Goal: Communication & Community: Answer question/provide support

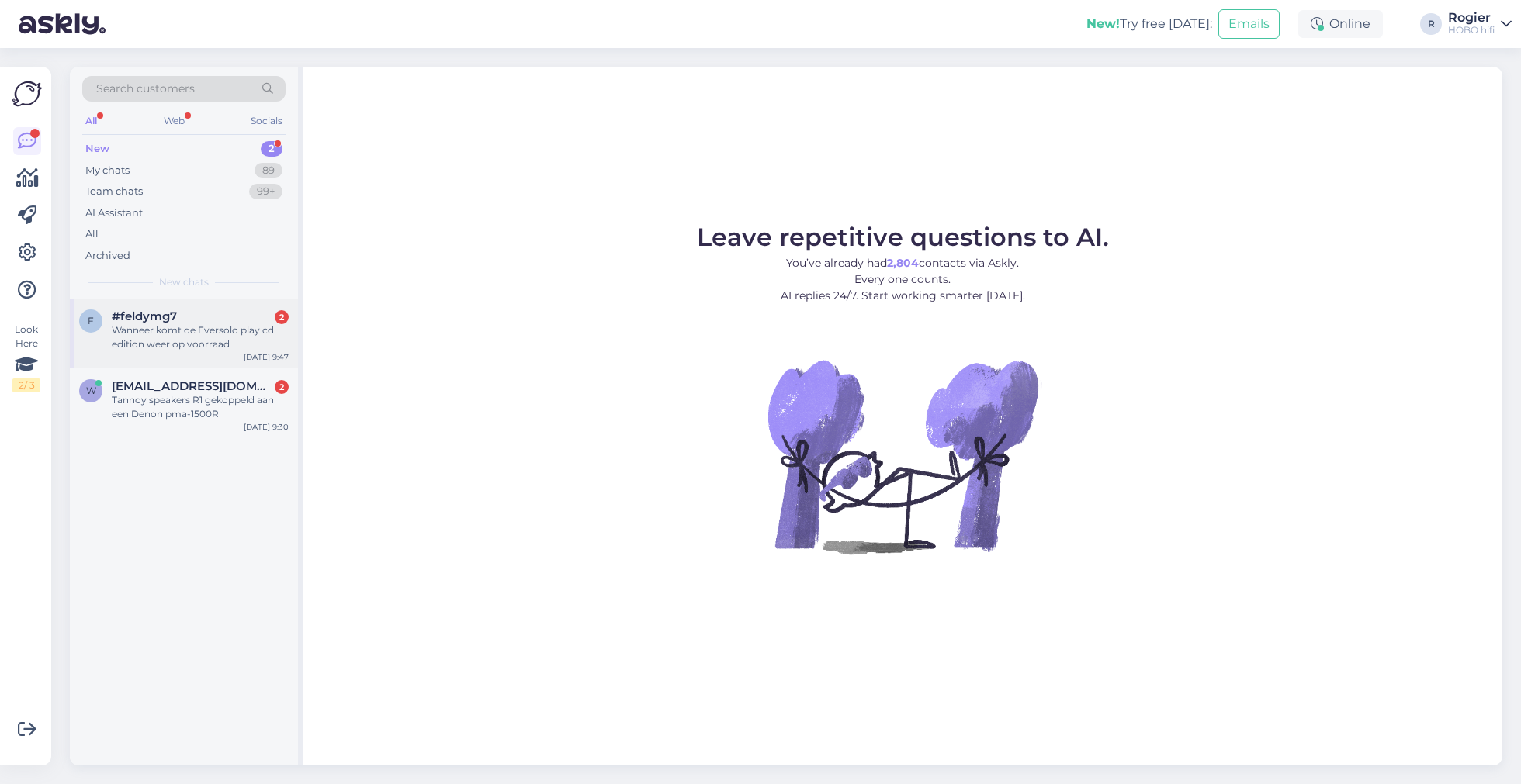
click at [207, 318] on div "#feldymg7 2" at bounding box center [200, 316] width 177 height 14
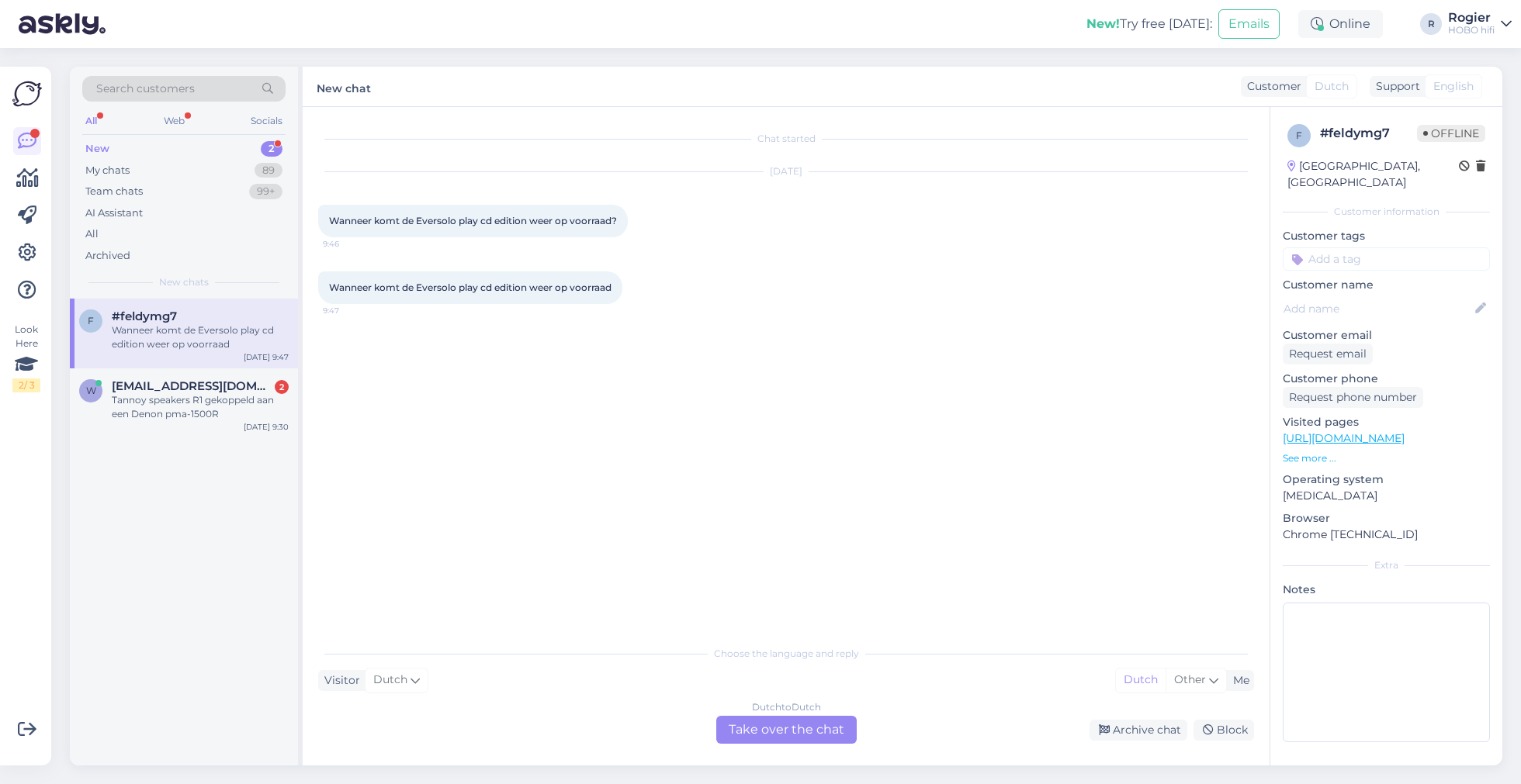
click at [819, 733] on div "Dutch to Dutch Take over the chat" at bounding box center [786, 730] width 140 height 28
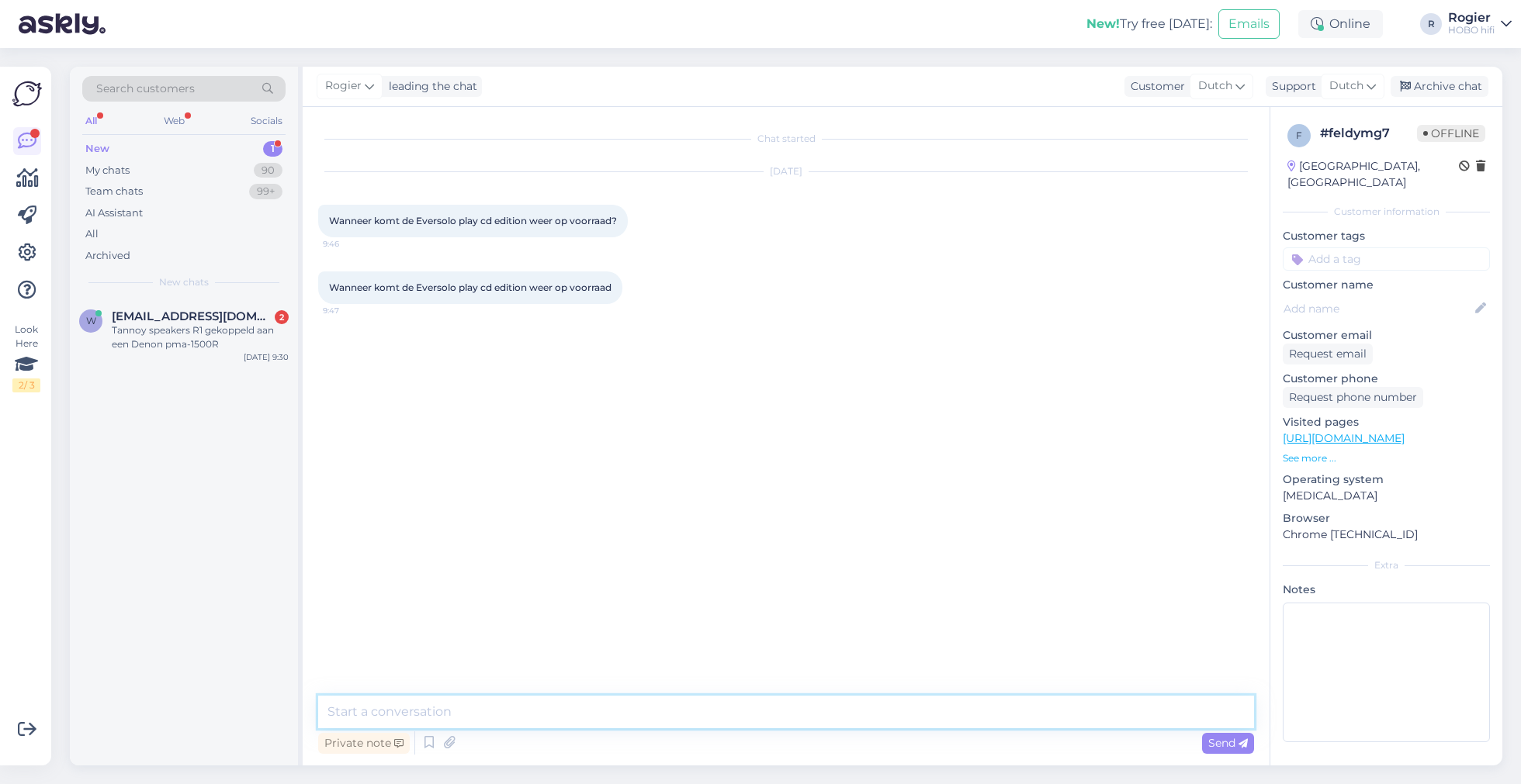
click at [599, 719] on textarea at bounding box center [785, 712] width 936 height 33
click at [1112, 716] on textarea "goedemorgen, de eerste leveringen op de nederlandse markt moeten nog plaats gaa…" at bounding box center [785, 712] width 936 height 33
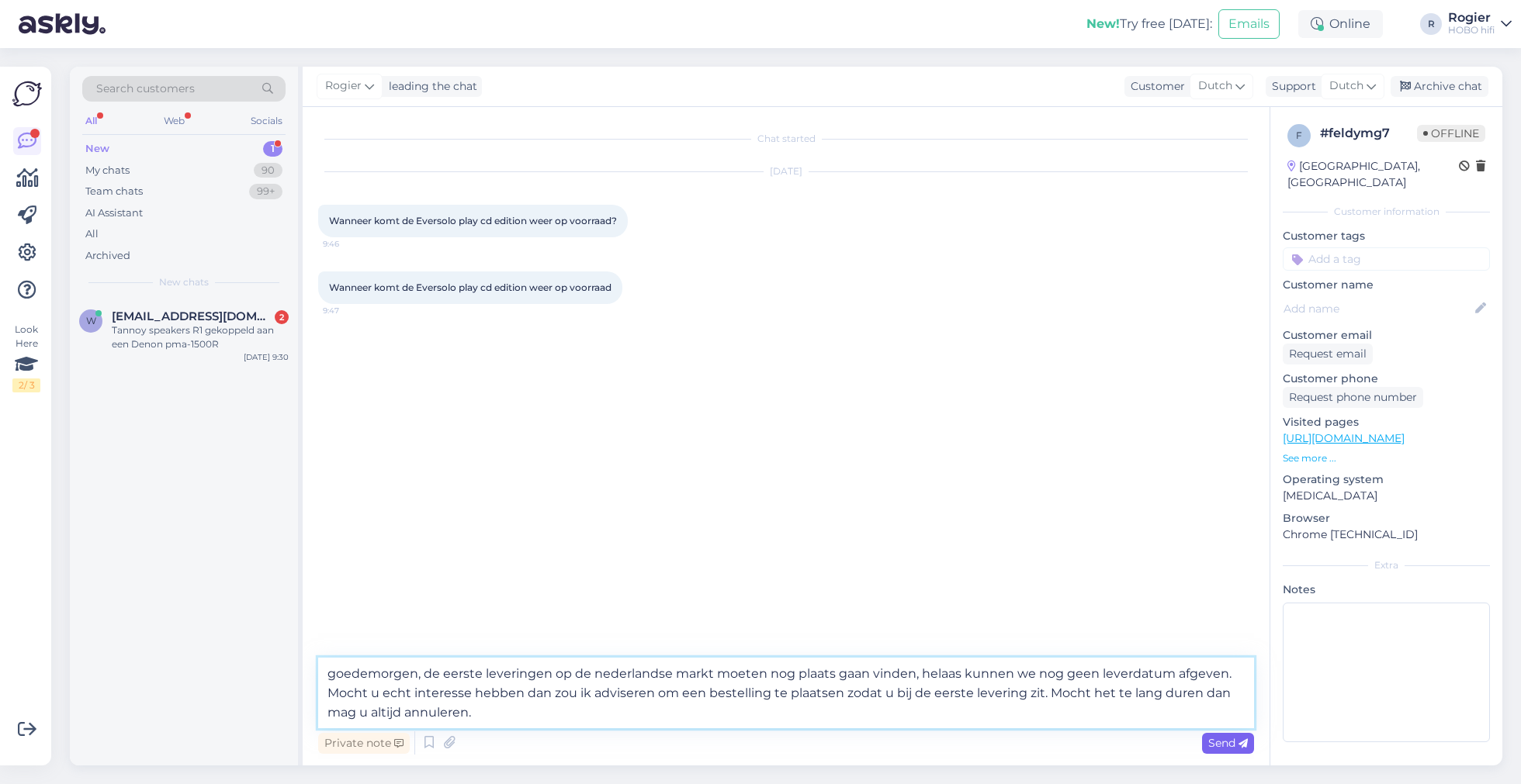
type textarea "goedemorgen, de eerste leveringen op de nederlandse markt moeten nog plaats gaa…"
click at [1222, 747] on span "Send" at bounding box center [1228, 743] width 39 height 14
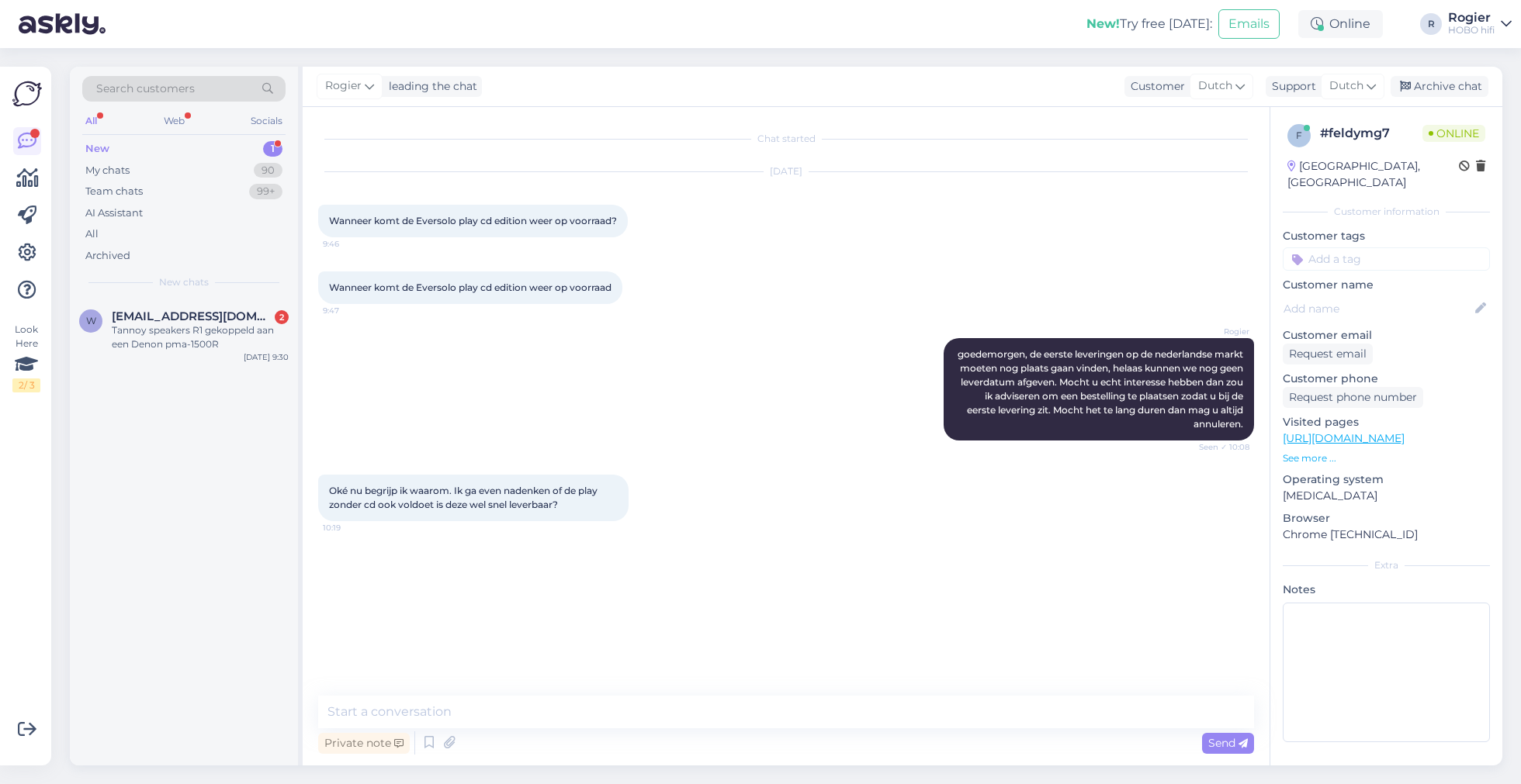
click at [781, 694] on div "Chat started [DATE] Wanneer komt de Eversolo play cd edition weer op voorraad? …" at bounding box center [786, 436] width 967 height 659
click at [771, 707] on textarea at bounding box center [785, 712] width 936 height 33
type textarea "die staat op voorraad"
type textarea "kan vandaag verzonden worden"
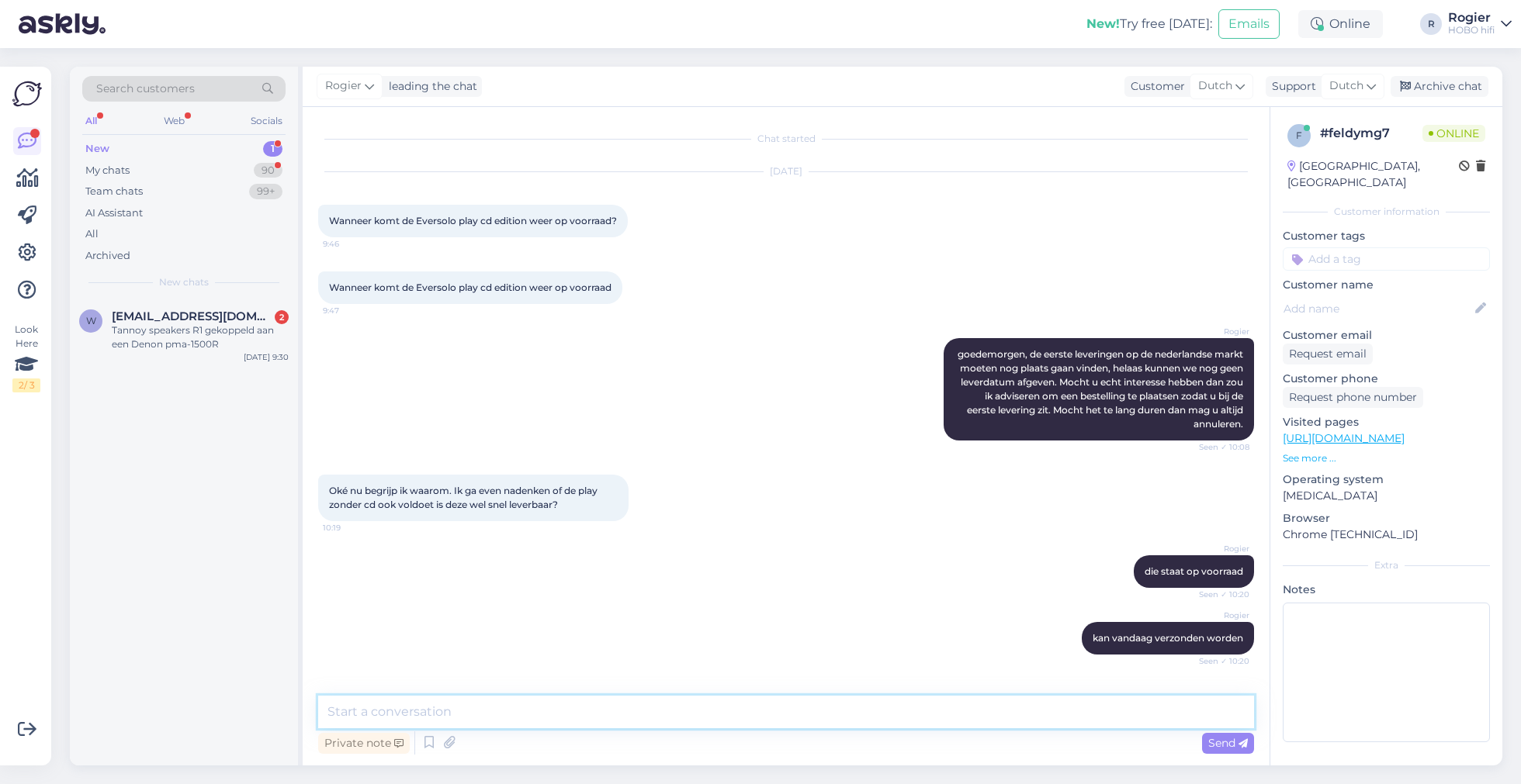
scroll to position [57, 0]
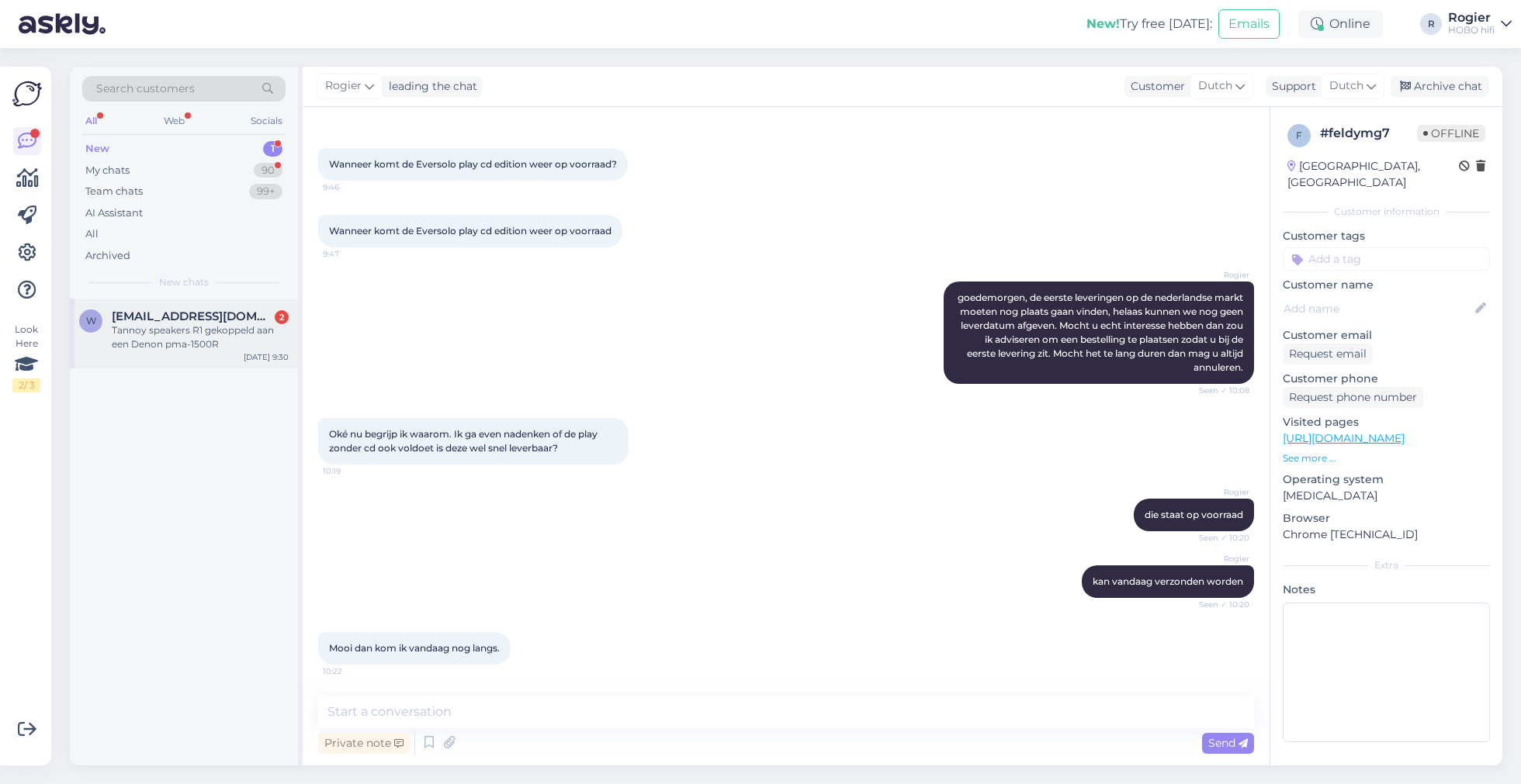
click at [176, 348] on div "Tannoy speakers R1 gekoppeld aan een Denon pma-1500R" at bounding box center [200, 337] width 177 height 28
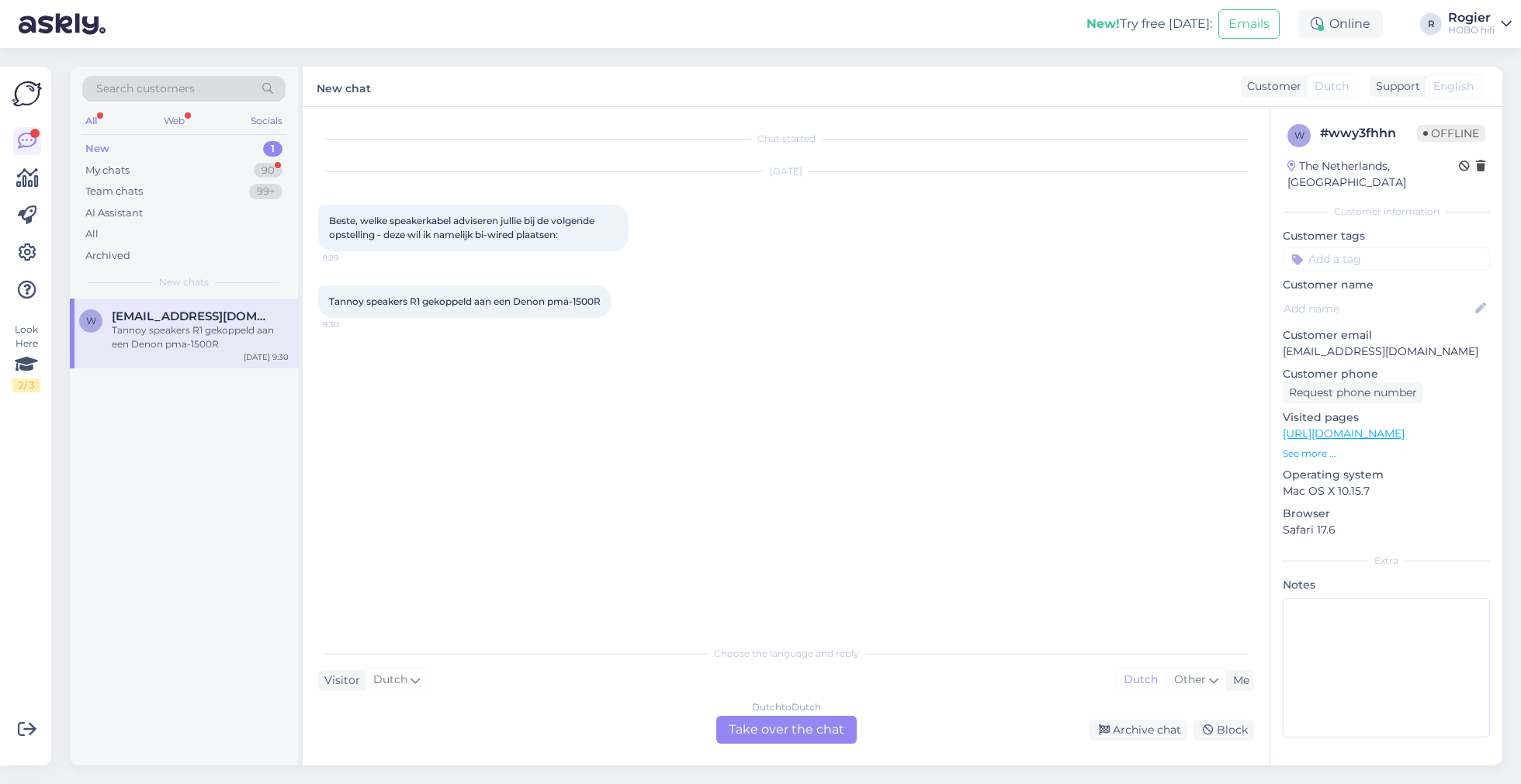
scroll to position [0, 0]
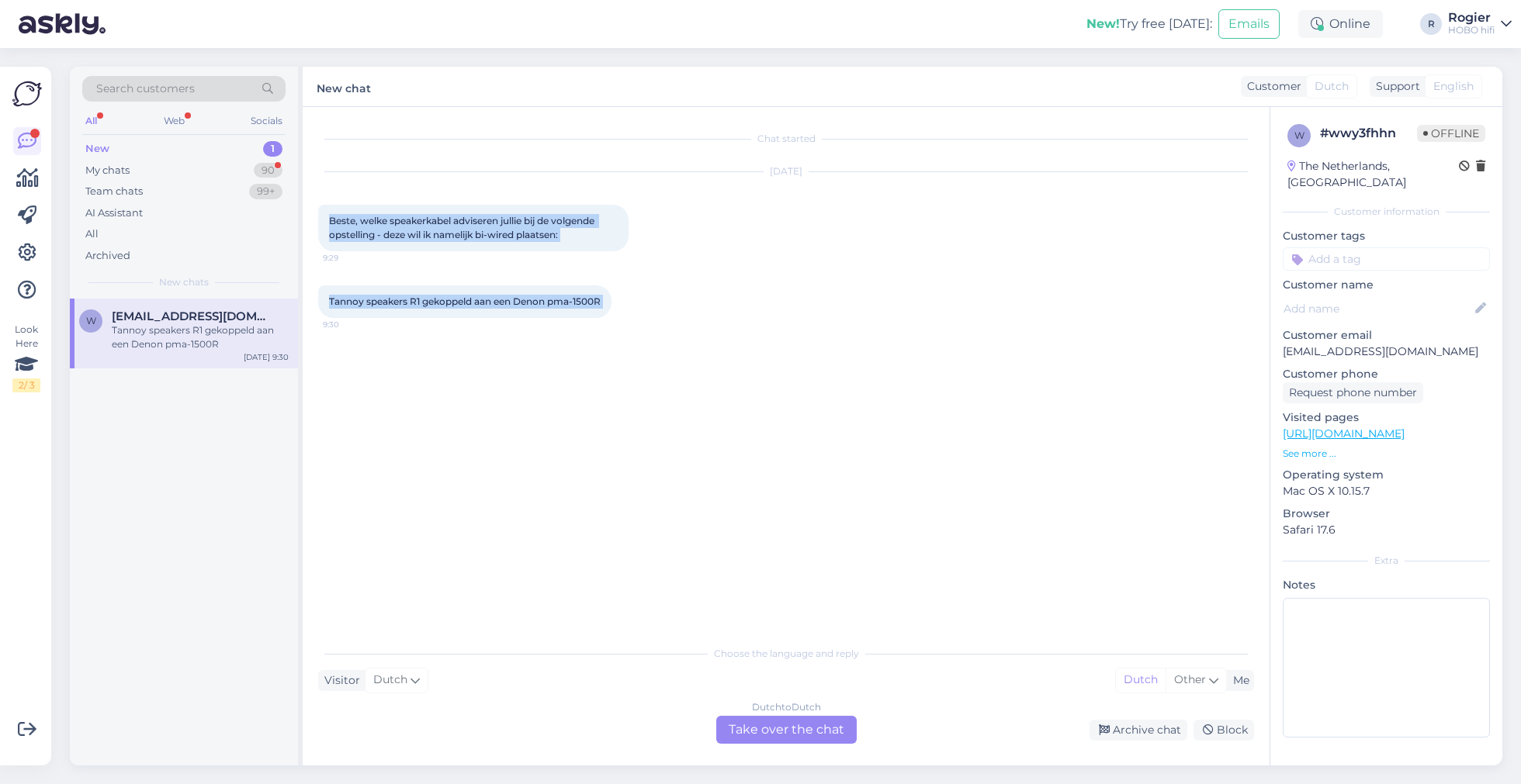
drag, startPoint x: 331, startPoint y: 217, endPoint x: 613, endPoint y: 301, distance: 294.2
click at [613, 301] on div "Chat started [DATE] Beste, welke speakerkabel adviseren jullie bij de volgende …" at bounding box center [793, 373] width 950 height 501
copy div "Beste, welke speakerkabel adviseren jullie bij de volgende opstelling - deze wi…"
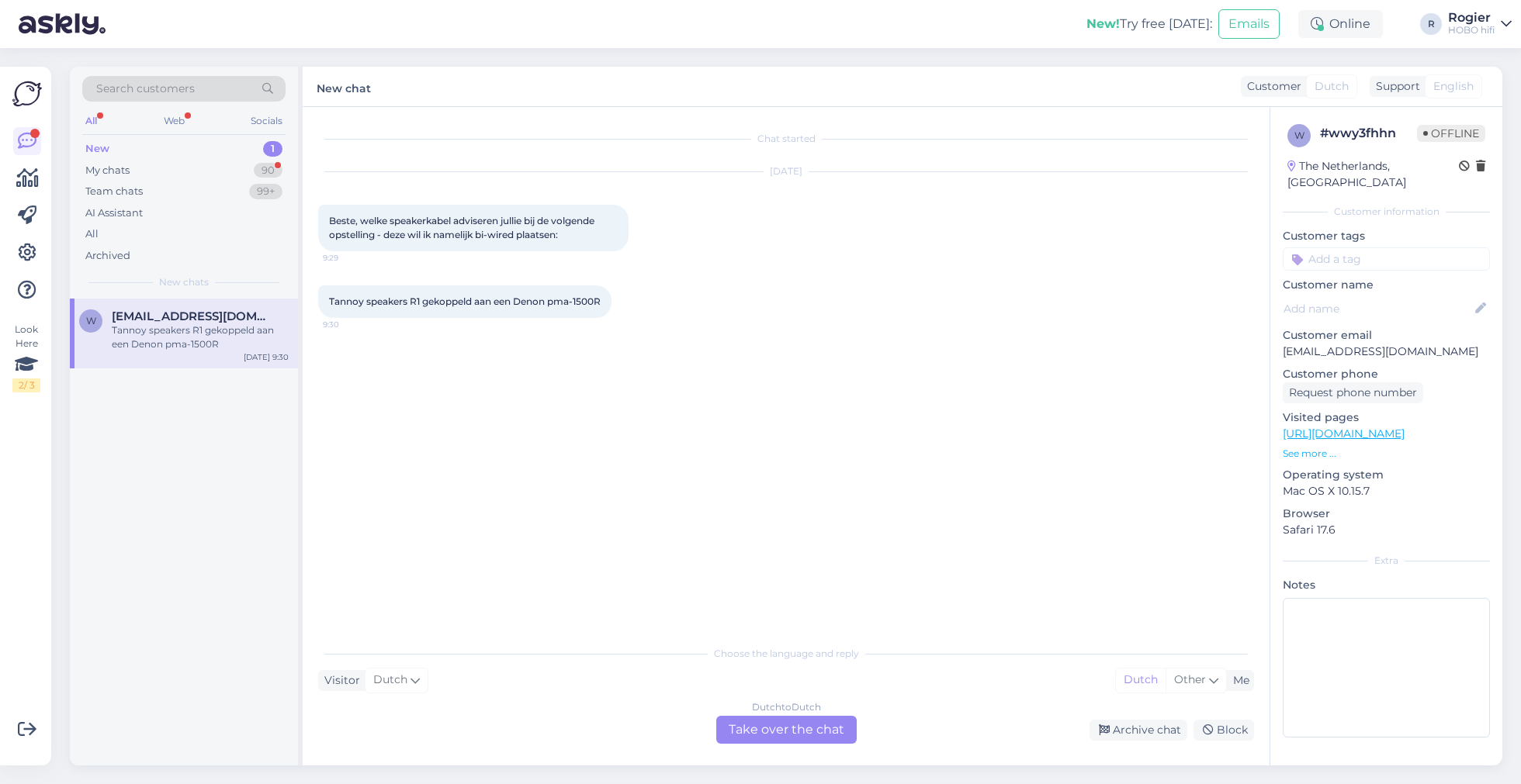
click at [773, 734] on div "Dutch to Dutch Take over the chat" at bounding box center [786, 730] width 140 height 28
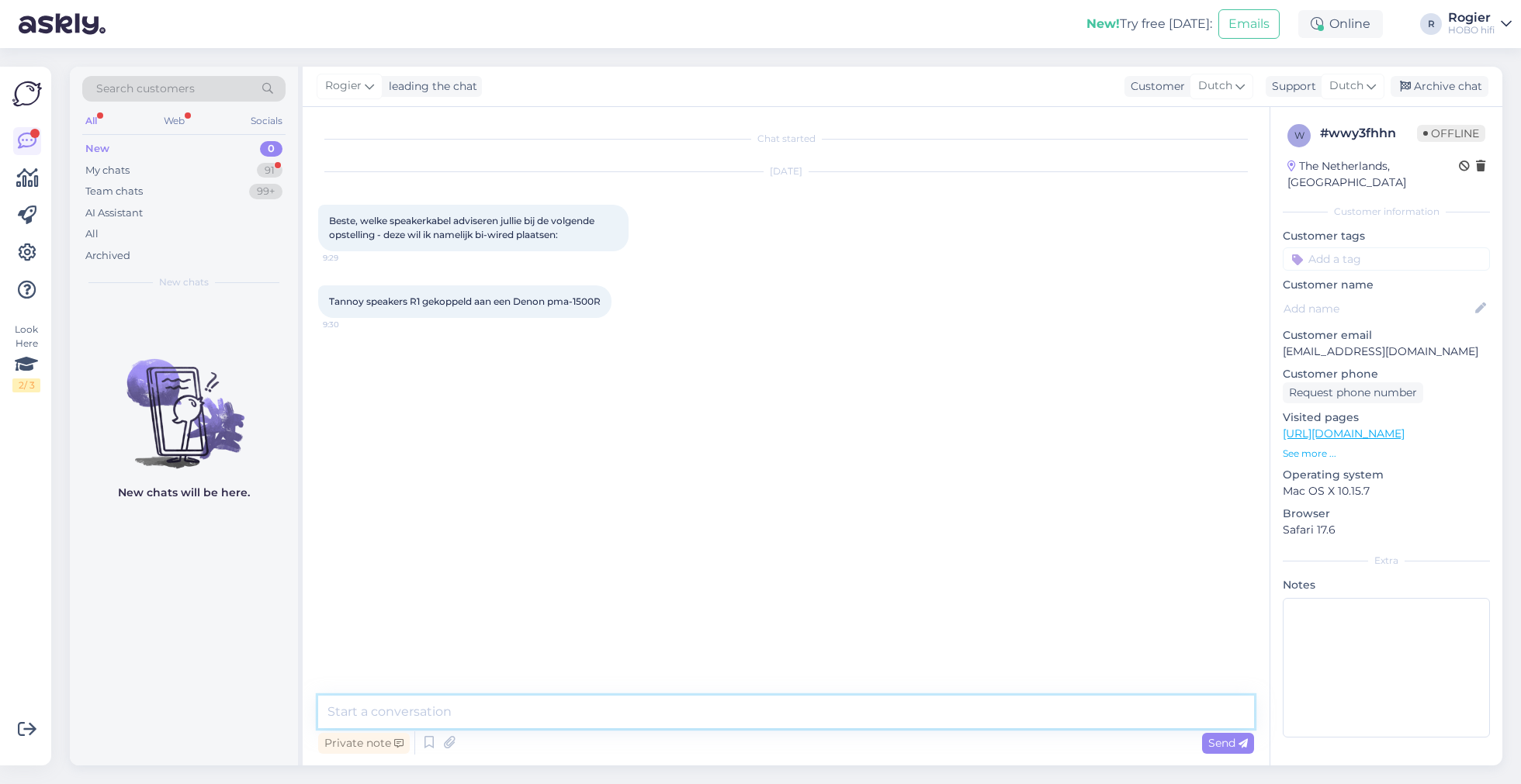
click at [656, 715] on textarea at bounding box center [785, 712] width 936 height 33
paste textarea "Wil je gewoon kwaliteit horen en je hebt geen extreem lange kabeltrajecten? Dan…"
type textarea "Wil je gewoon kwaliteit horen en je hebt geen extreem lange kabeltrajecten? Dan…"
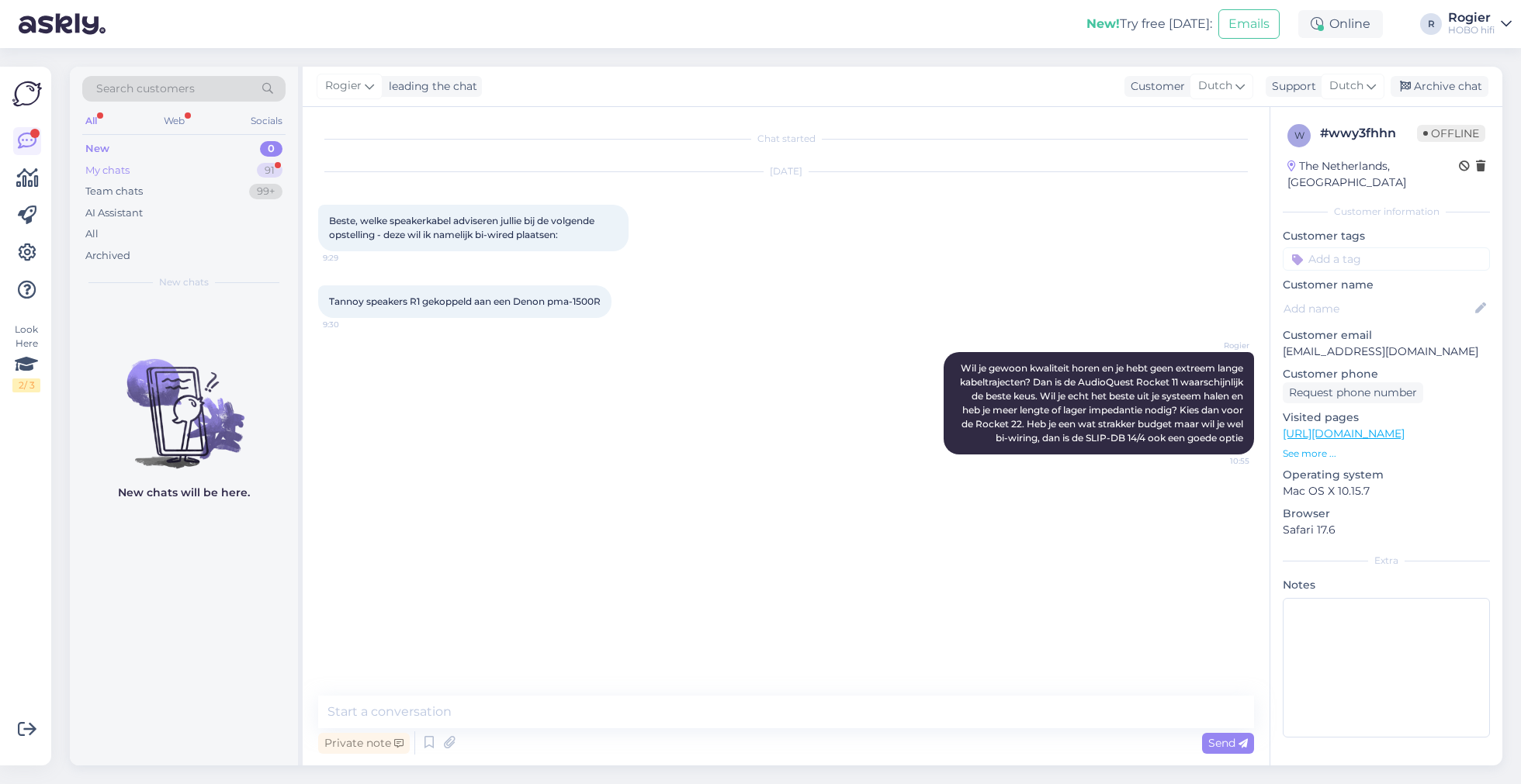
click at [185, 167] on div "My chats 91" at bounding box center [183, 170] width 203 height 21
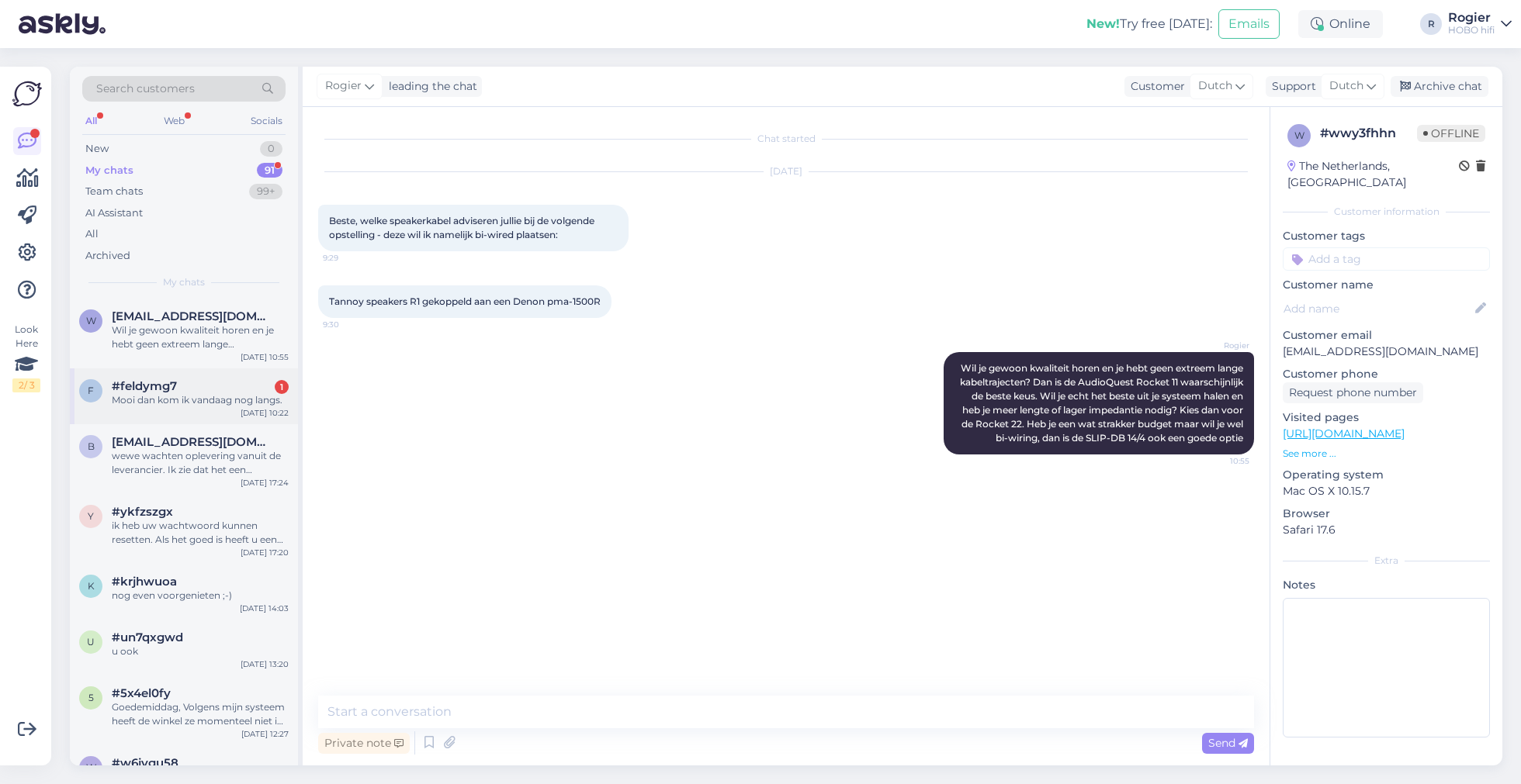
click at [212, 398] on div "Mooi dan kom ik vandaag nog langs." at bounding box center [200, 400] width 177 height 14
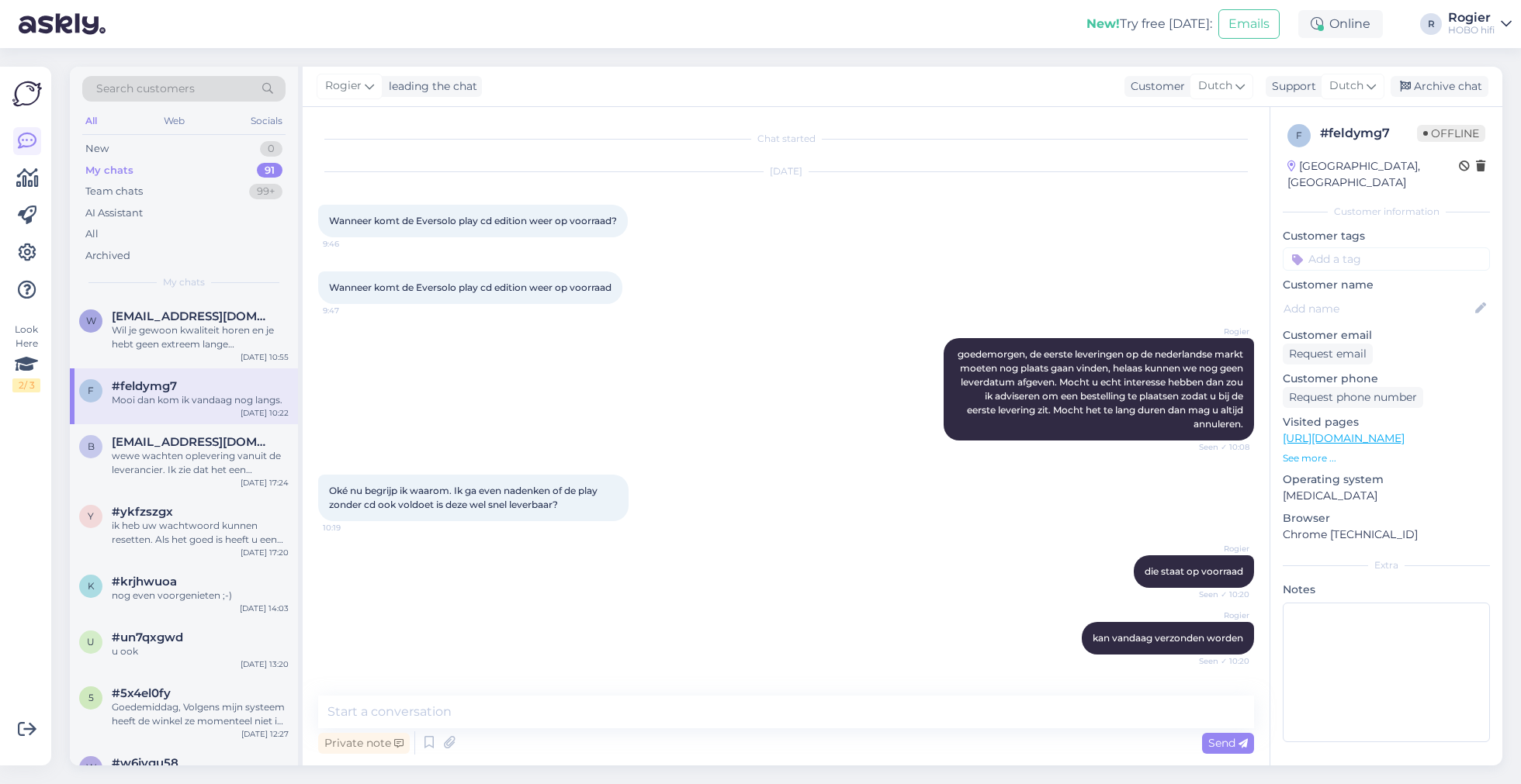
scroll to position [57, 0]
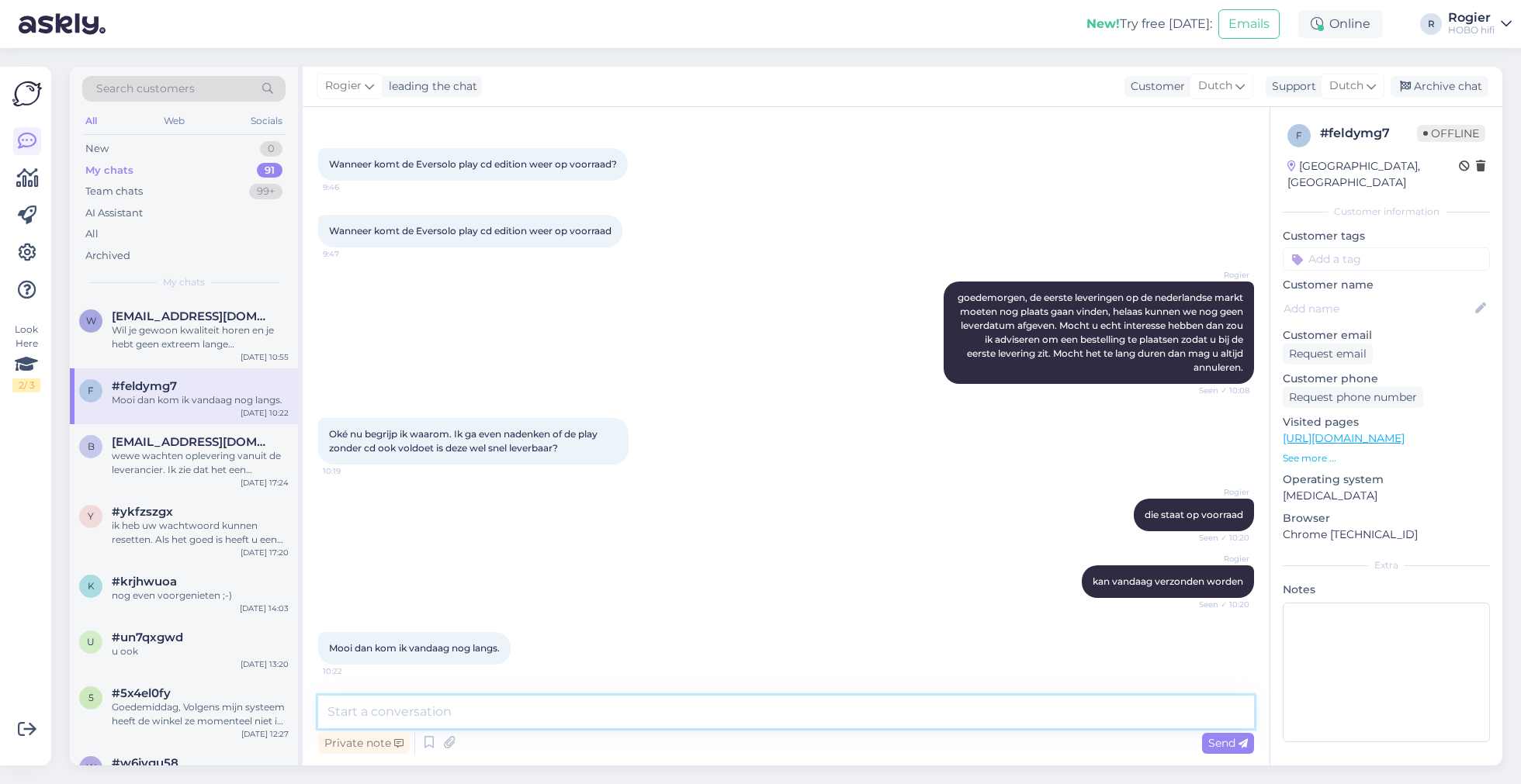
click at [726, 725] on textarea at bounding box center [785, 712] width 936 height 33
type textarea "u mailt nu met de webshop, niet met de winkels! In welke winkel wilde u langsga…"
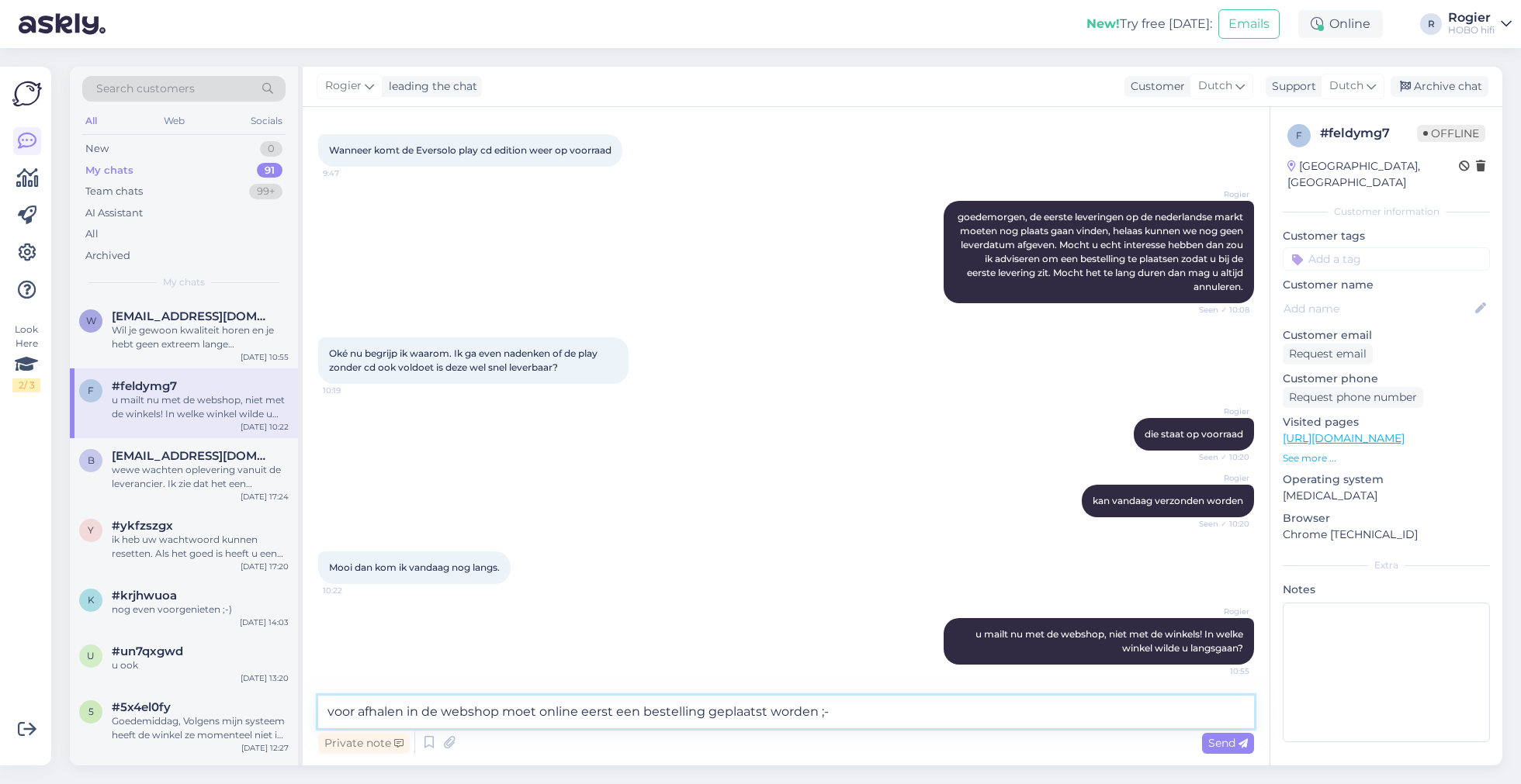
type textarea "voor afhalen in de webshop moet online eerst een bestelling geplaatst worden ;-)"
